Goal: Transaction & Acquisition: Purchase product/service

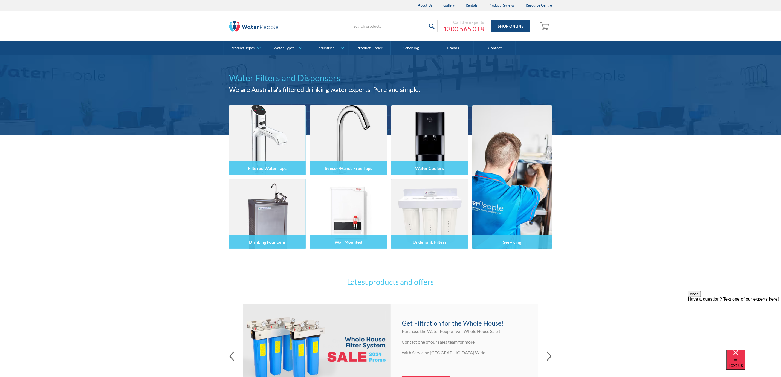
click at [254, 24] on img at bounding box center [253, 26] width 49 height 11
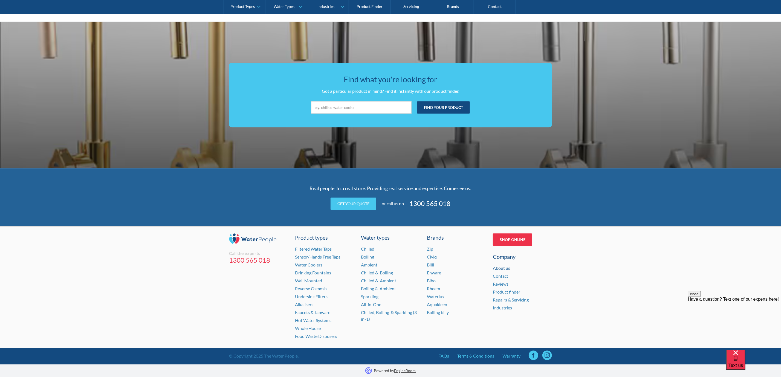
click at [499, 268] on link "About us" at bounding box center [501, 268] width 17 height 5
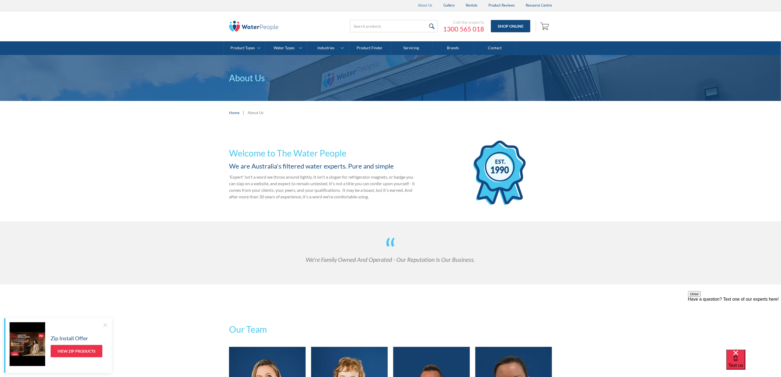
click at [425, 4] on link "About Us" at bounding box center [425, 5] width 25 height 11
click at [655, 21] on div "Call the experts 1300 565 018 Shop Online 0 Your Cart Subtotal Pay with browser…" at bounding box center [390, 26] width 770 height 30
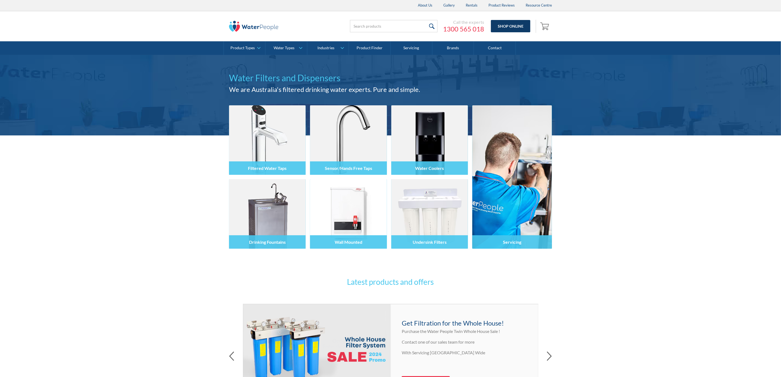
click at [513, 27] on link "Shop Online" at bounding box center [510, 26] width 39 height 12
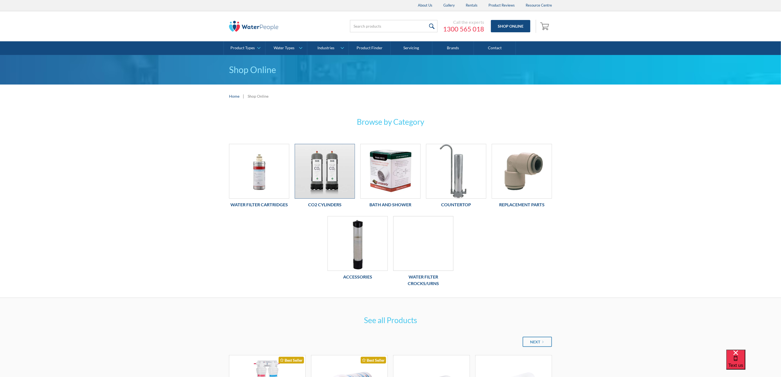
click at [310, 168] on img at bounding box center [325, 171] width 60 height 54
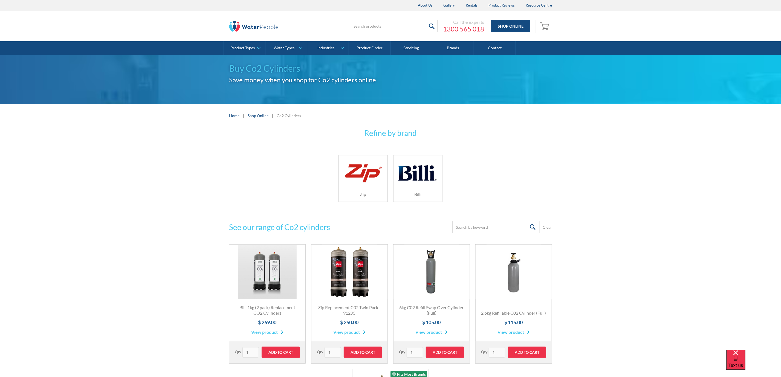
click at [370, 186] on div at bounding box center [363, 173] width 39 height 27
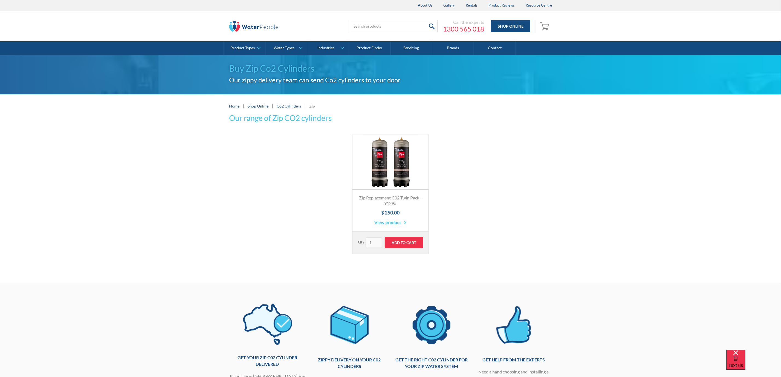
click at [377, 176] on link "Fits Most Brands Best Seller" at bounding box center [391, 162] width 76 height 55
